Goal: Find specific page/section: Find specific page/section

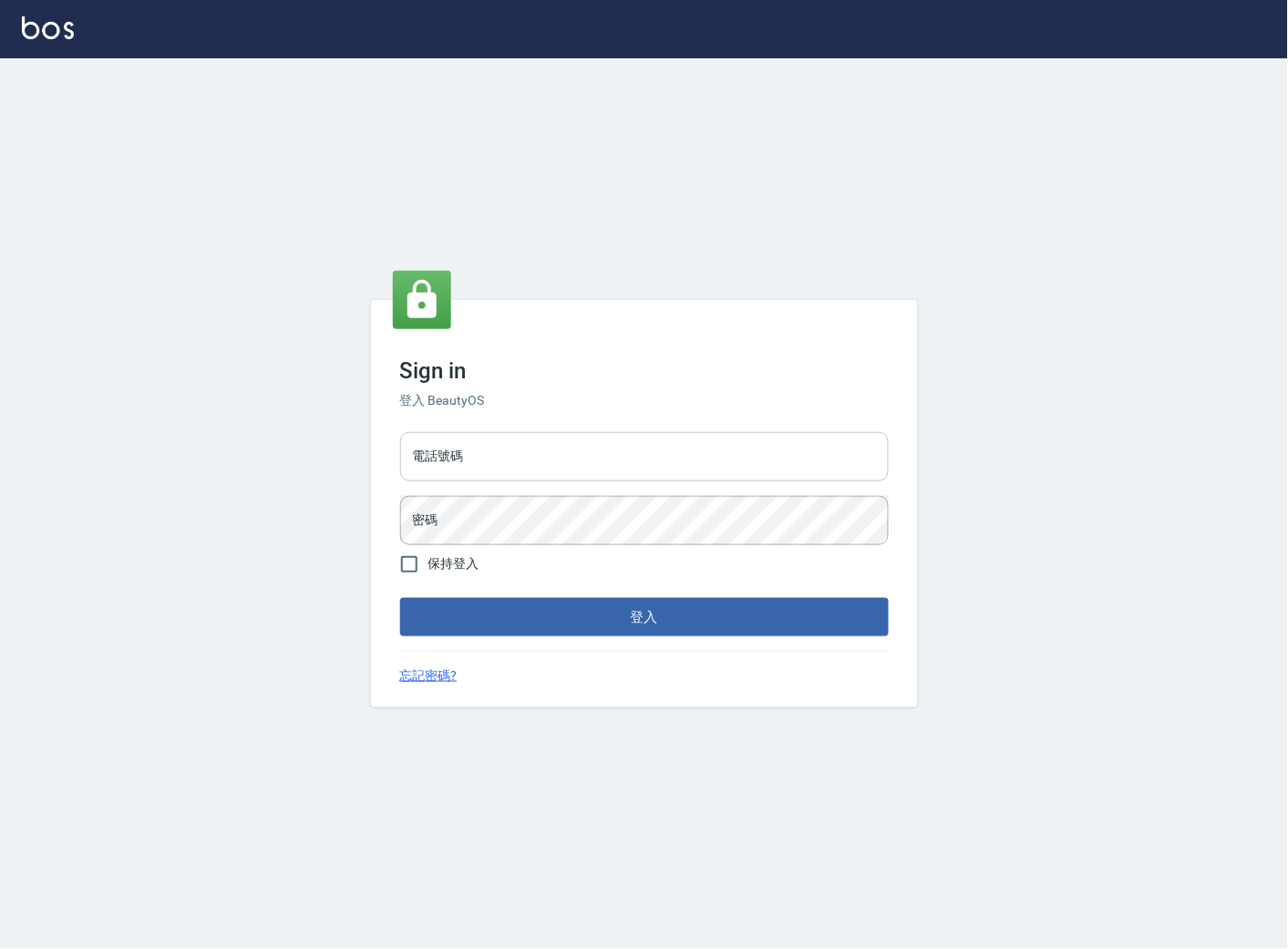
drag, startPoint x: 567, startPoint y: 463, endPoint x: 548, endPoint y: 464, distance: 19.0
click at [567, 462] on input "電話號碼" at bounding box center [644, 457] width 488 height 50
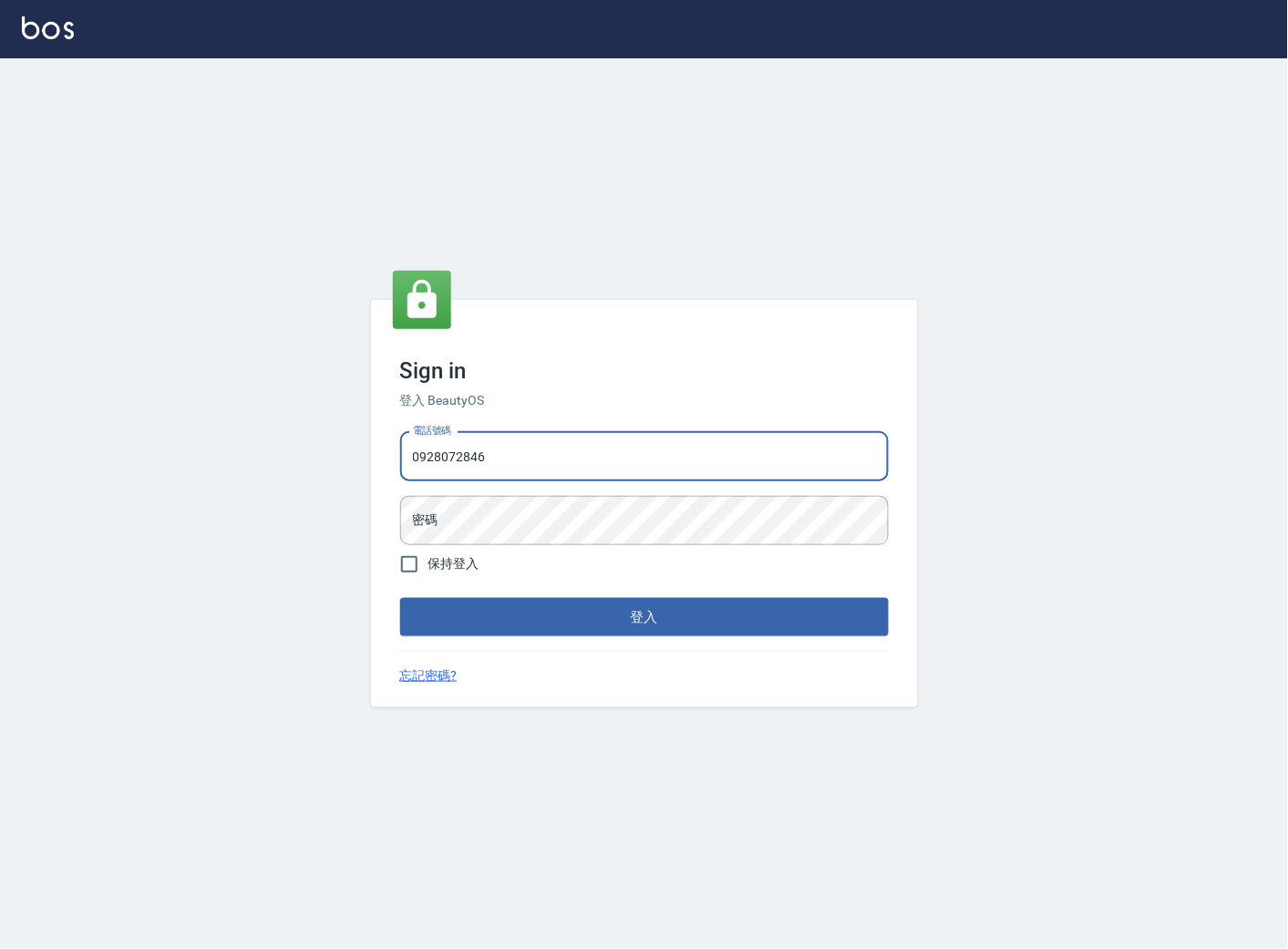
type input "0928072846"
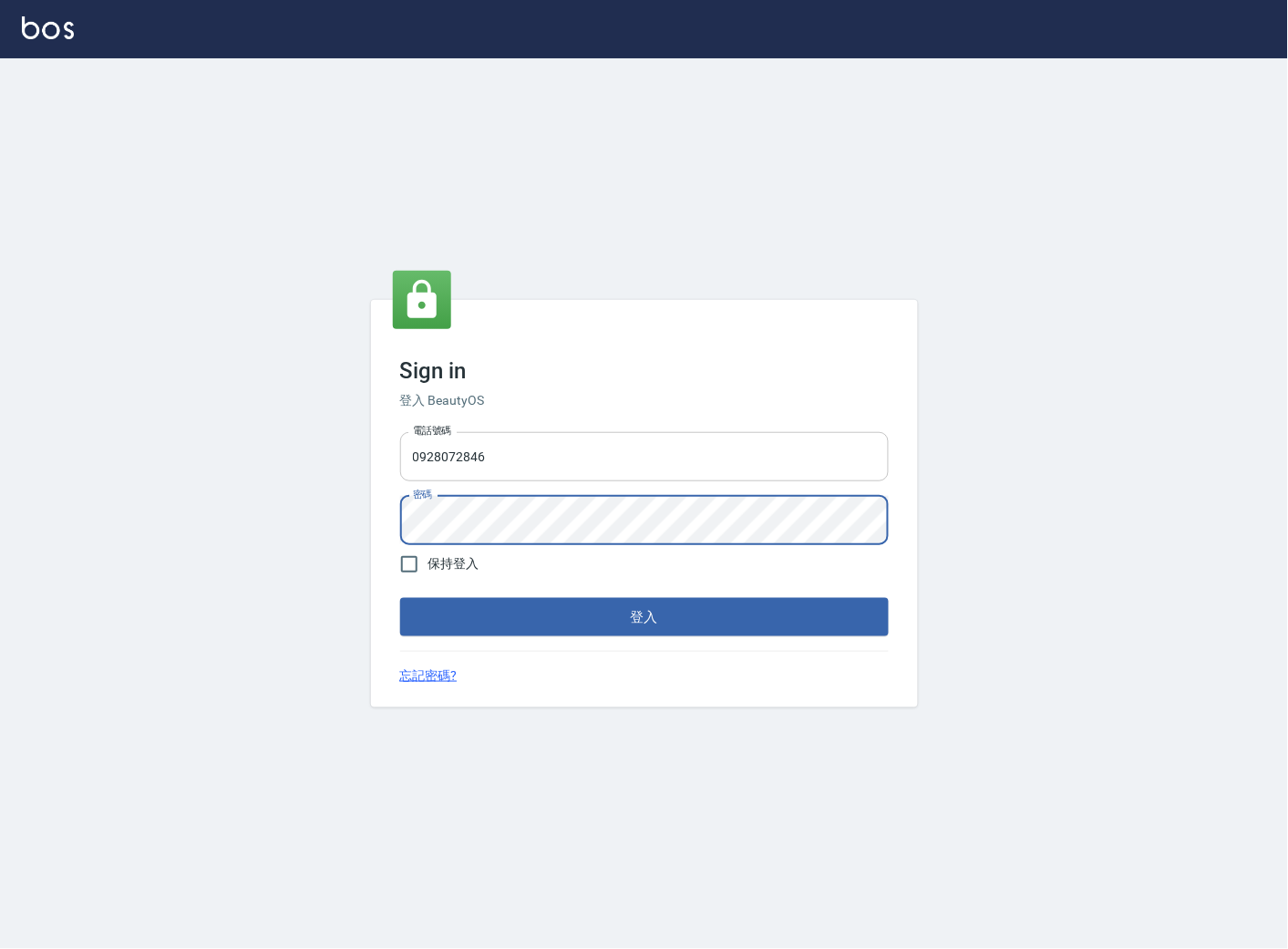
click at [400, 598] on button "登入" at bounding box center [644, 617] width 488 height 39
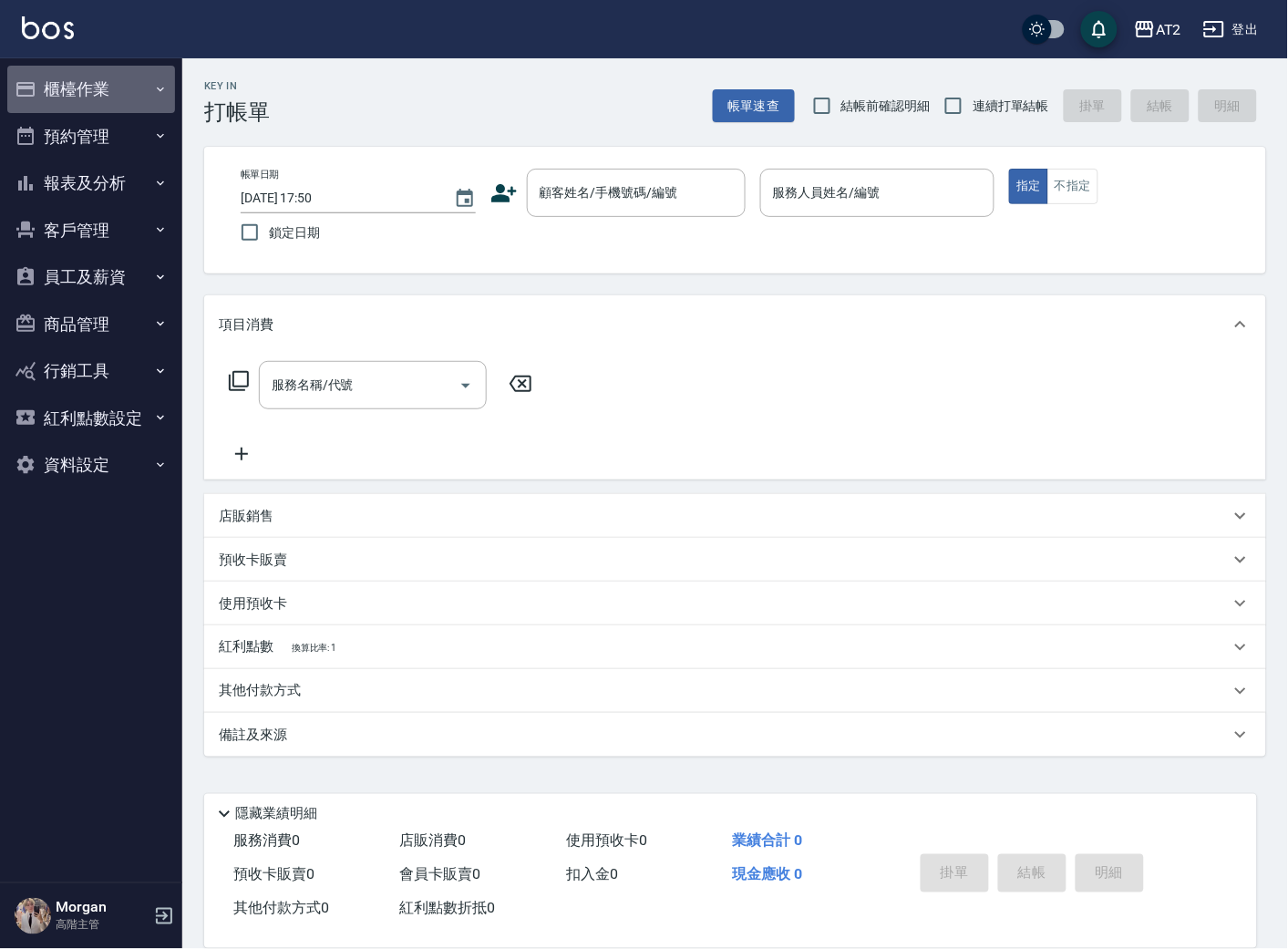
click at [83, 86] on button "櫃檯作業" at bounding box center [91, 89] width 167 height 48
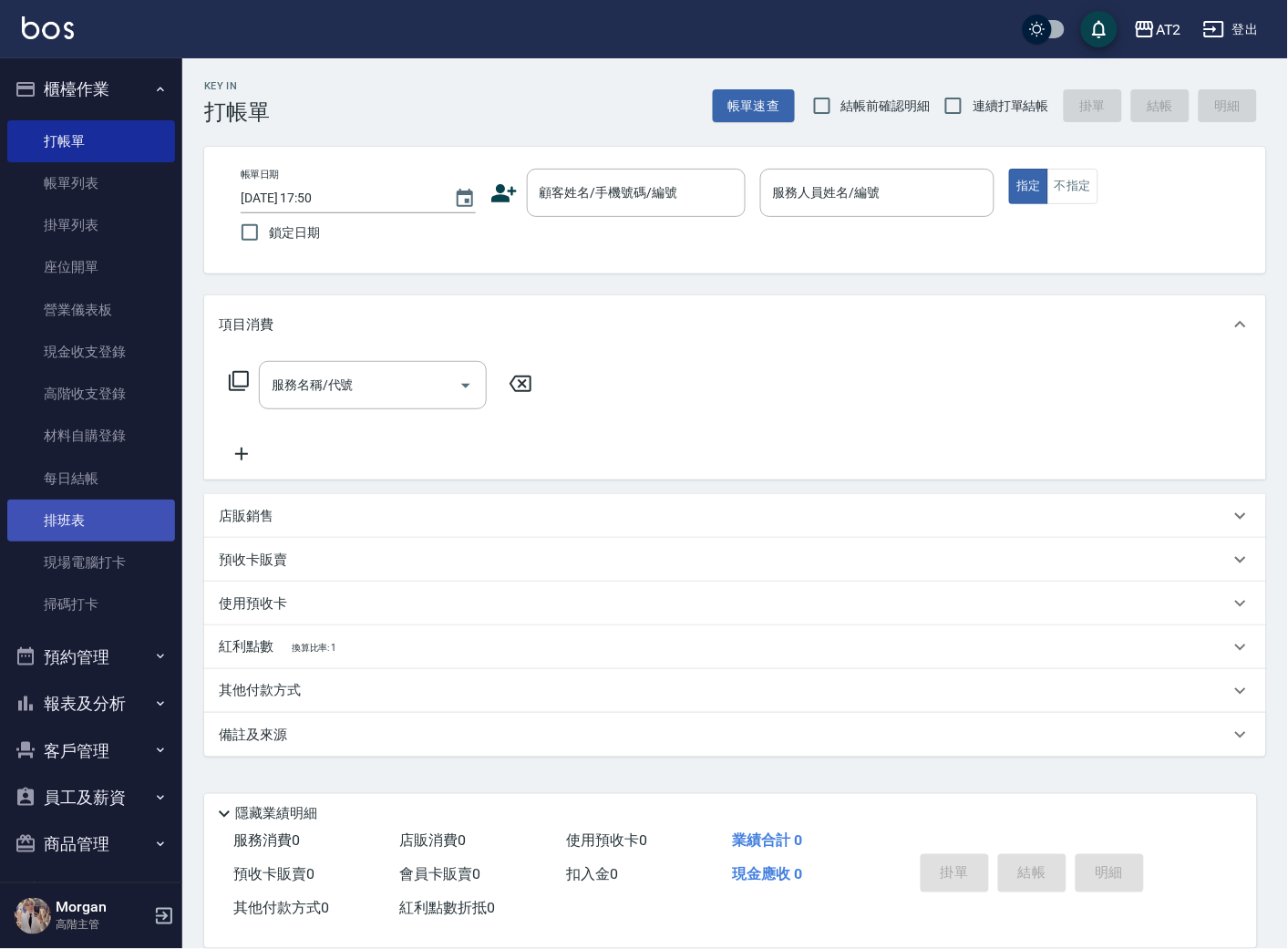
click at [106, 510] on link "排班表" at bounding box center [91, 520] width 167 height 42
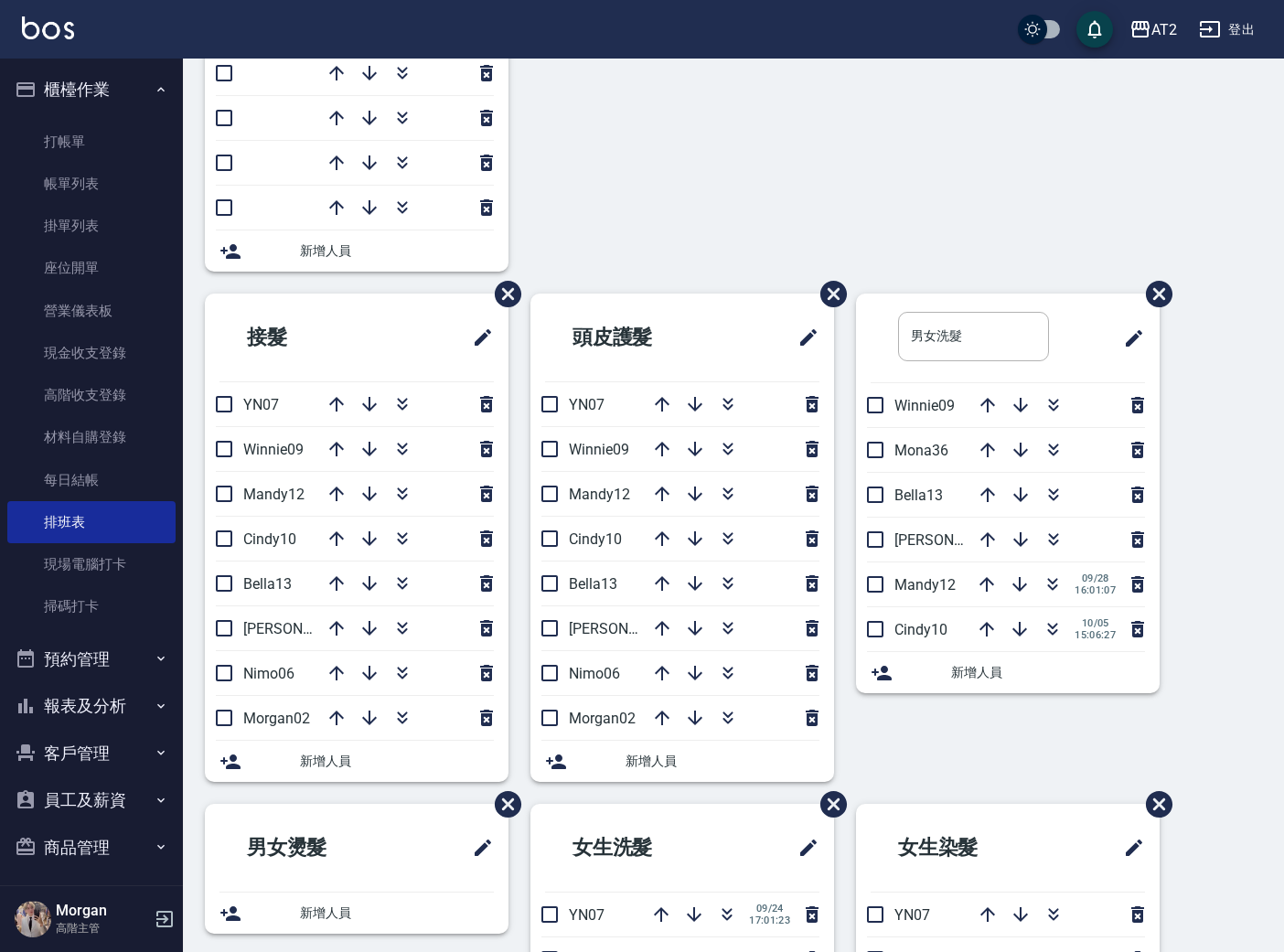
scroll to position [155, 0]
